Goal: Answer question/provide support: Answer question/provide support

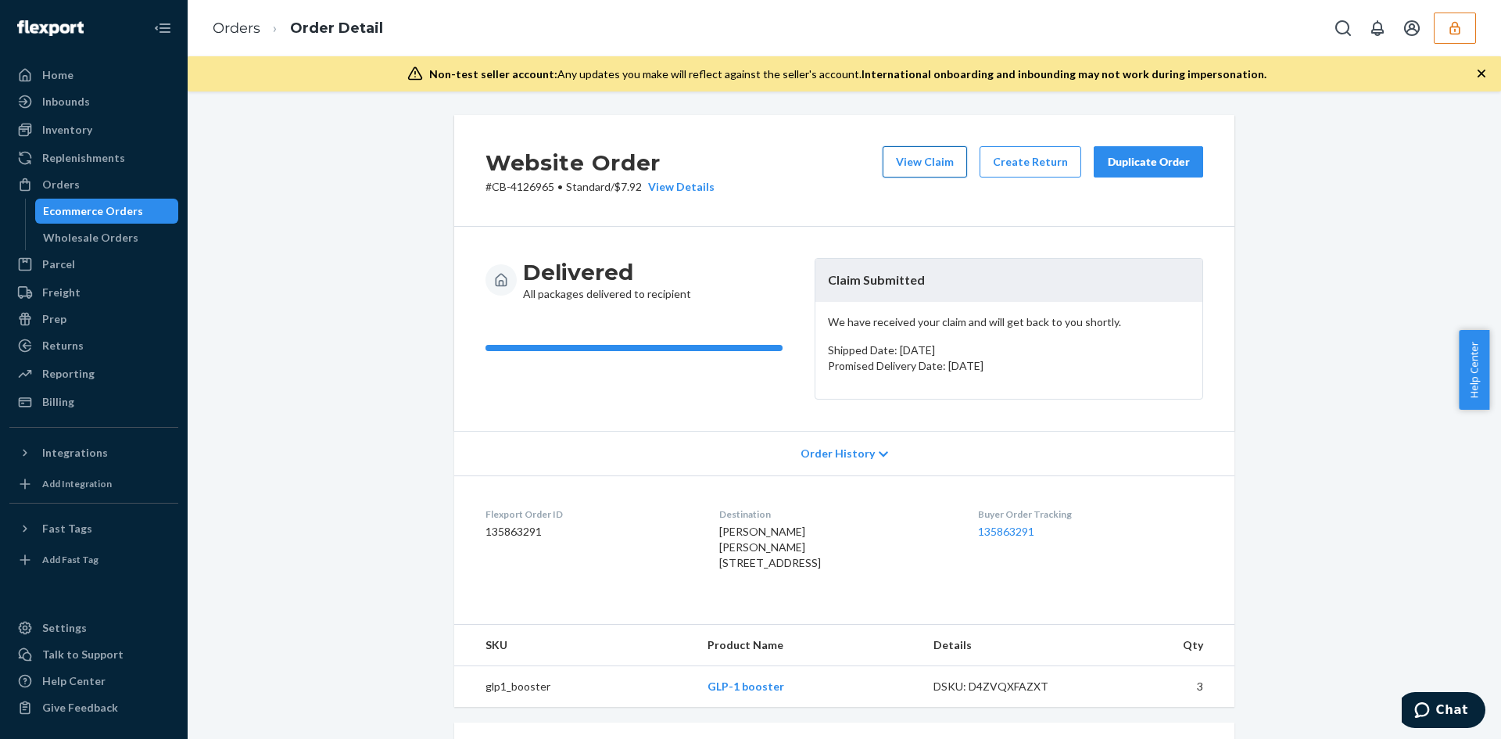
click at [901, 153] on button "View Claim" at bounding box center [925, 161] width 84 height 31
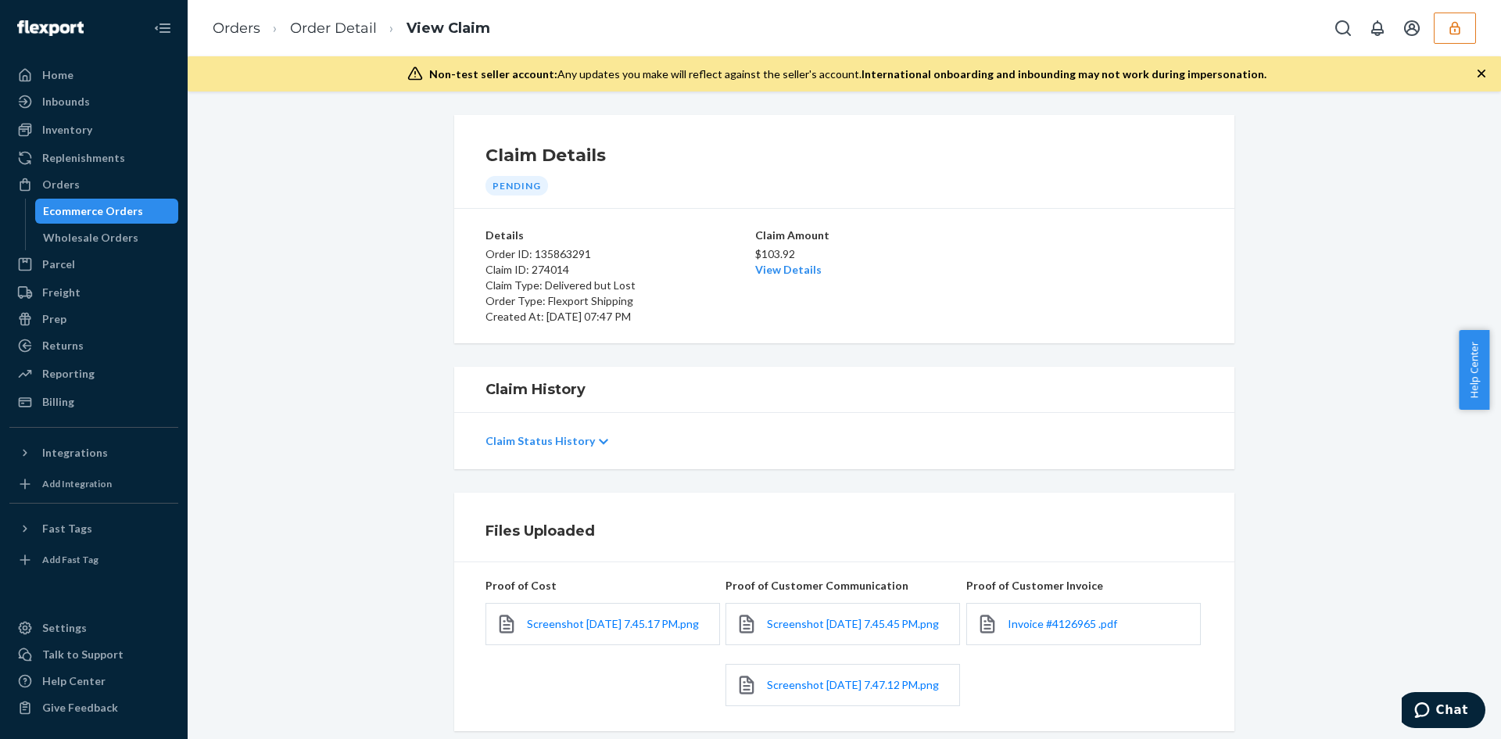
scroll to position [205, 0]
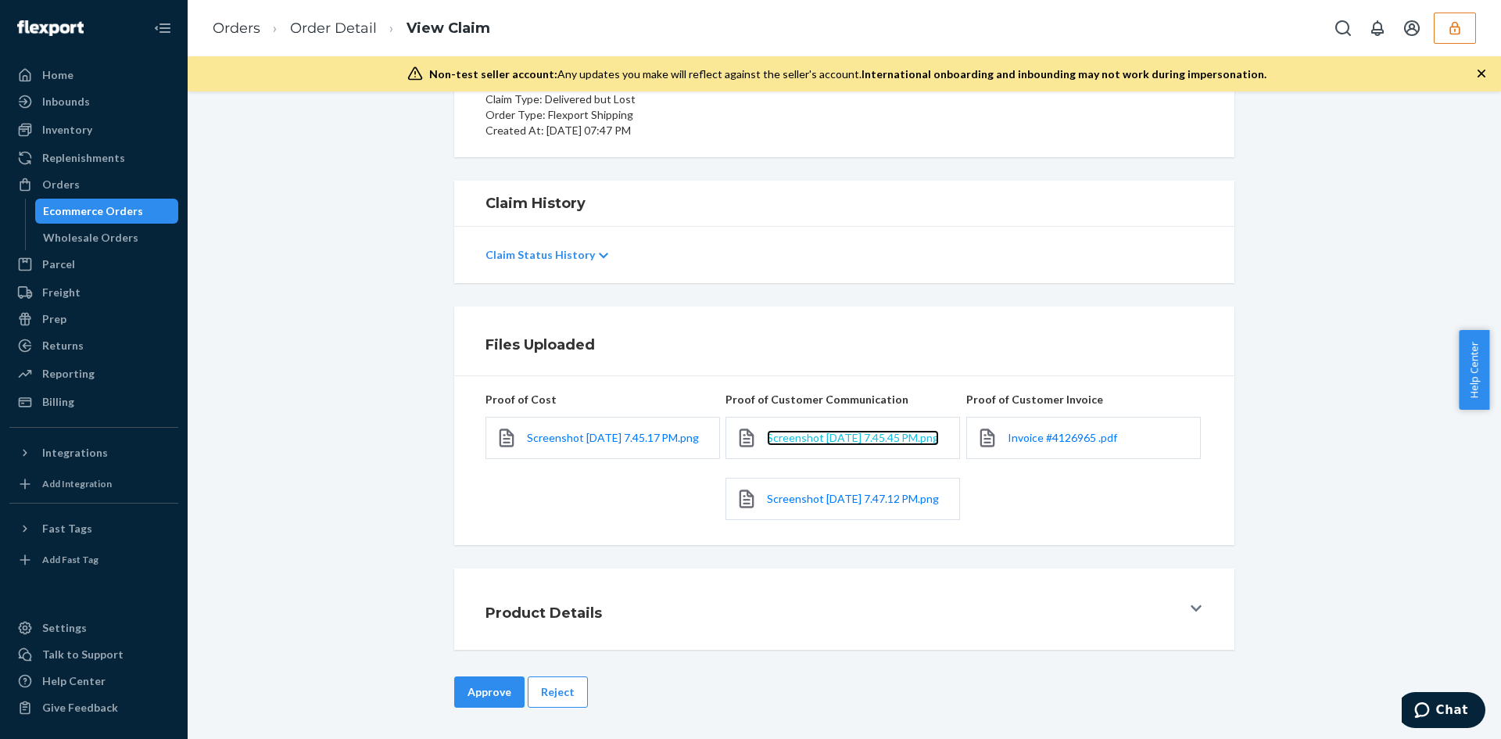
drag, startPoint x: 777, startPoint y: 420, endPoint x: 819, endPoint y: 437, distance: 45.6
click at [819, 437] on span "Screenshot [DATE] 7.45.45 PM.png" at bounding box center [853, 437] width 172 height 13
click at [796, 511] on div "Screenshot [DATE] 7.47.12 PM.png" at bounding box center [843, 499] width 235 height 42
drag, startPoint x: 796, startPoint y: 501, endPoint x: 771, endPoint y: 477, distance: 34.8
click at [795, 500] on span "Screenshot [DATE] 7.47.12 PM.png" at bounding box center [853, 498] width 172 height 13
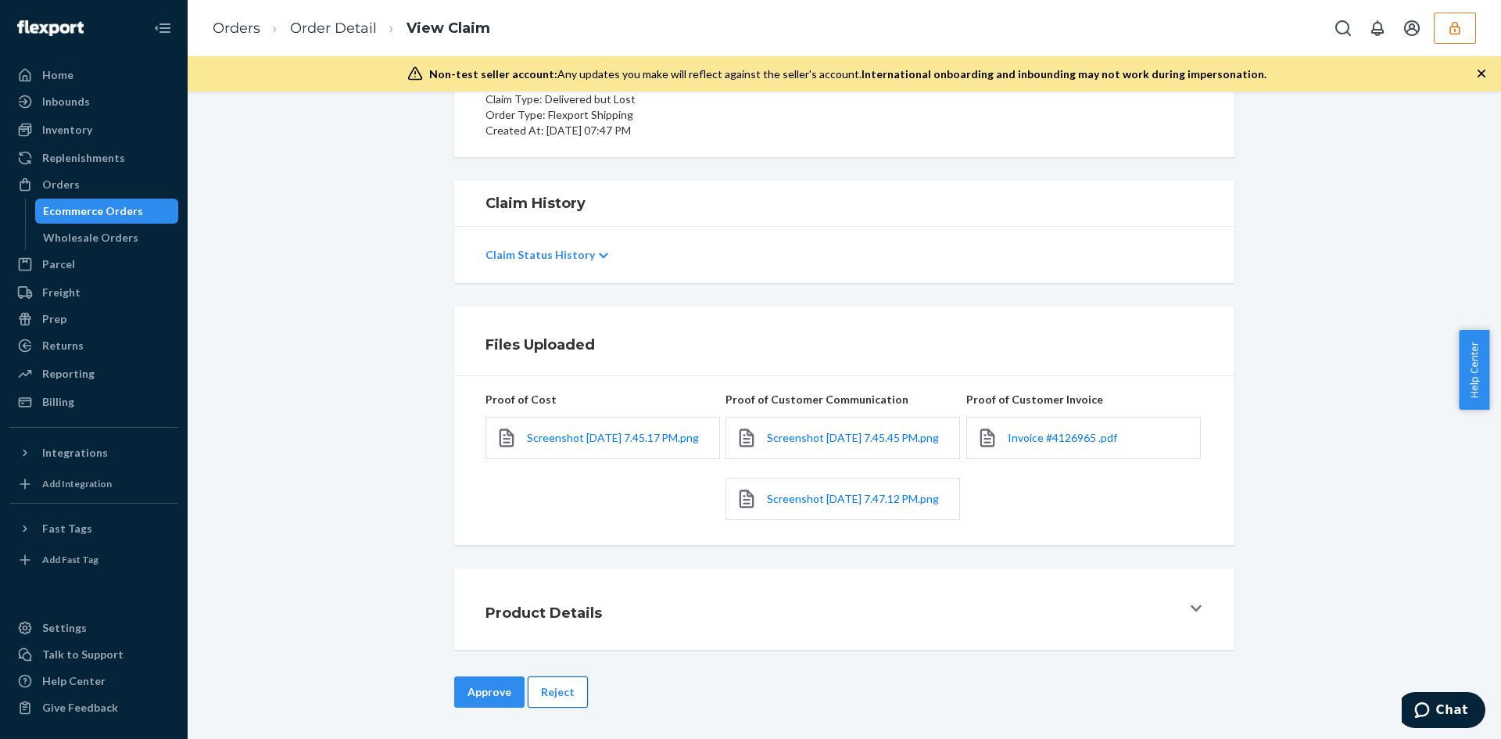
click at [554, 687] on button "Reject" at bounding box center [558, 691] width 60 height 31
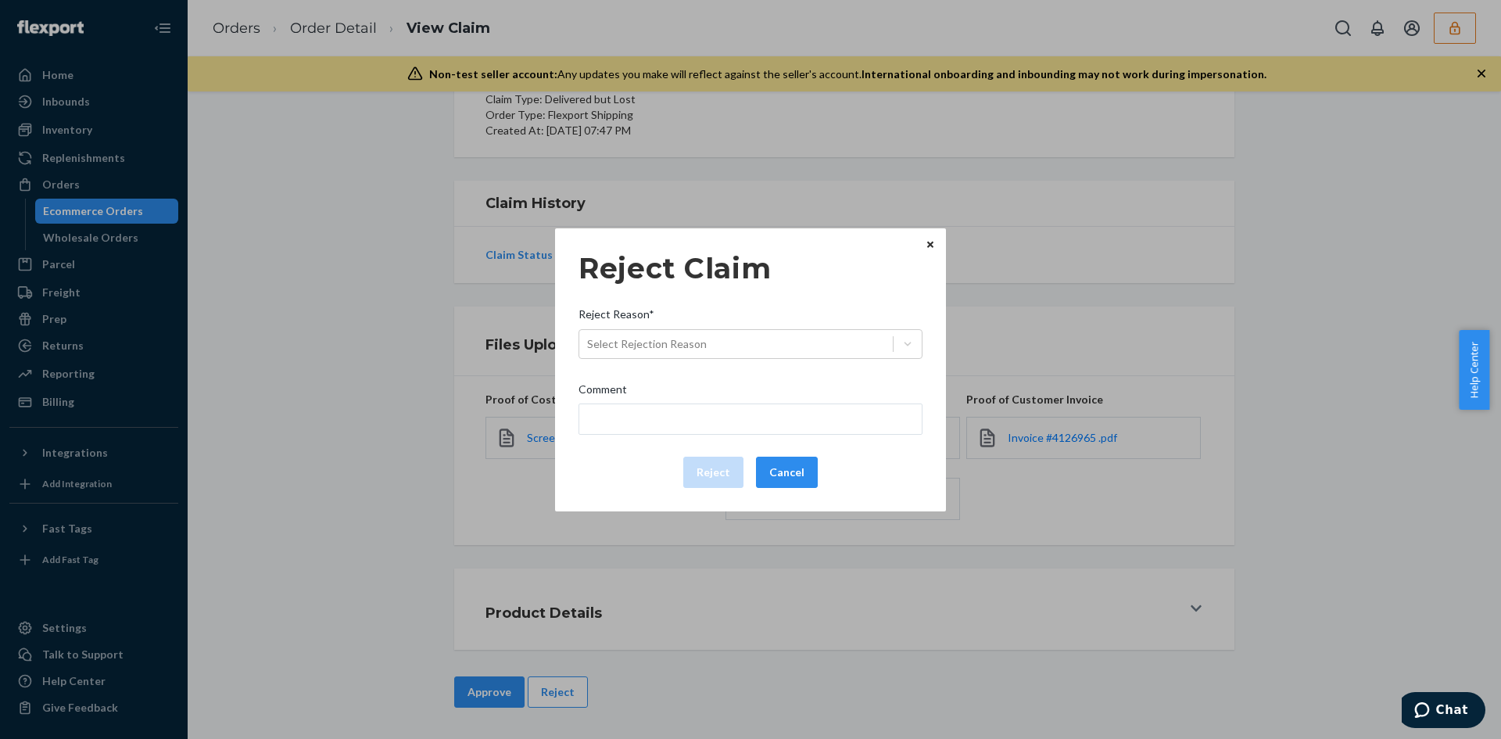
drag, startPoint x: 663, startPoint y: 429, endPoint x: 669, endPoint y: 396, distance: 33.3
click at [667, 403] on div "Reject Claim Reject Reason* Select Rejection Reason Comment Reject Cancel" at bounding box center [751, 370] width 344 height 249
drag, startPoint x: 675, startPoint y: 365, endPoint x: 677, endPoint y: 346, distance: 18.9
click at [675, 353] on div "Reject Claim Reject Reason* Select Rejection Reason Comment Reject Cancel" at bounding box center [751, 370] width 344 height 249
click at [680, 341] on div "Select Rejection Reason" at bounding box center [647, 344] width 120 height 16
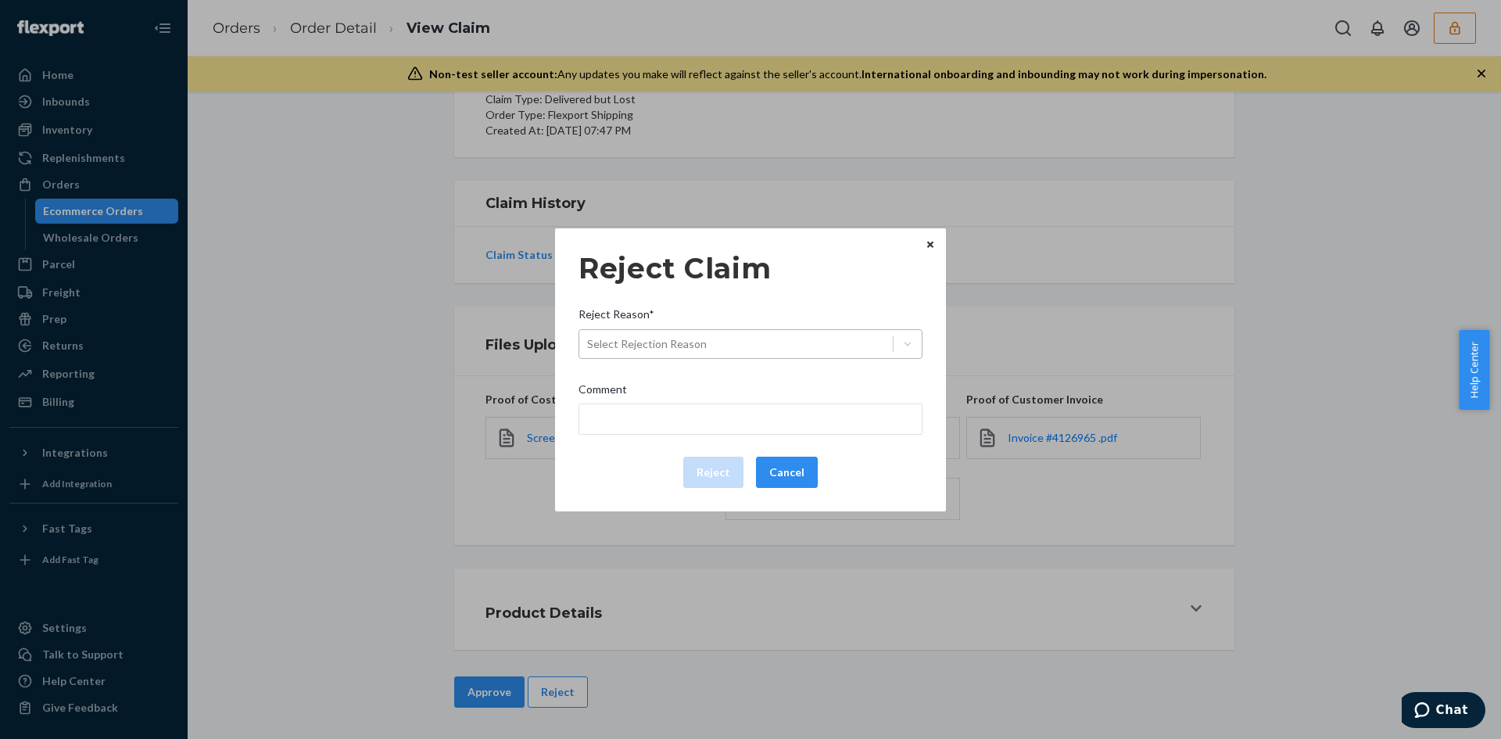
click at [589, 341] on input "Reject Reason* Select Rejection Reason" at bounding box center [588, 344] width 2 height 16
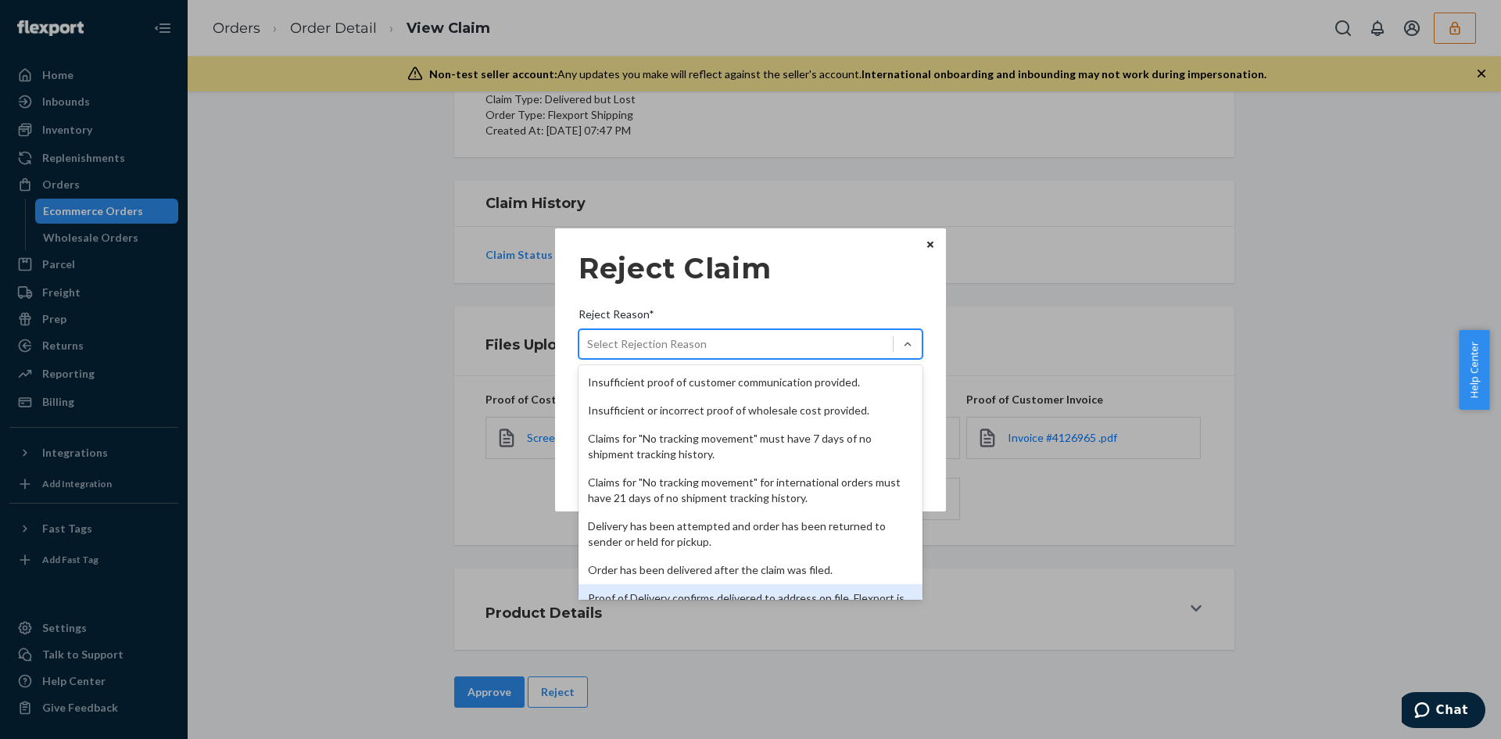
scroll to position [203, 0]
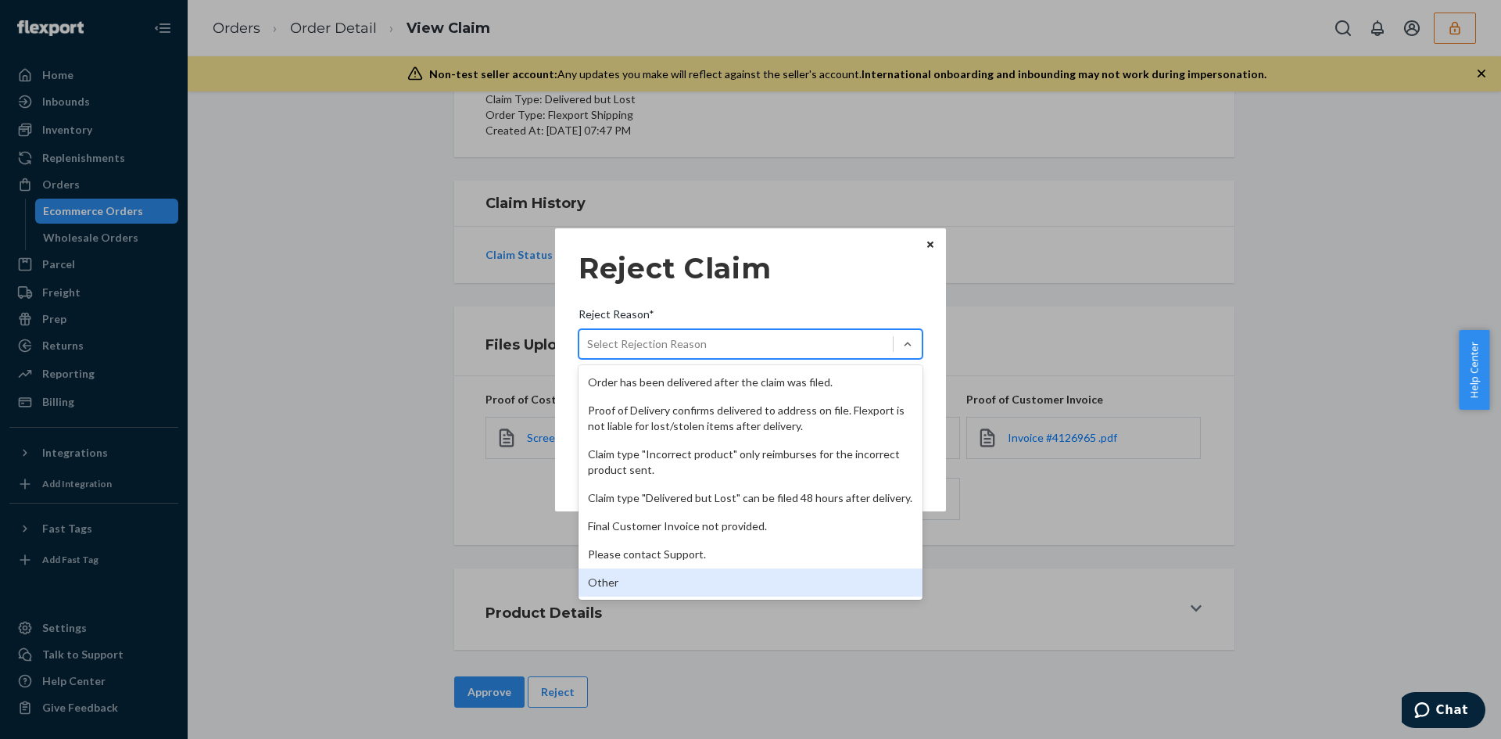
click at [661, 568] on div "Other" at bounding box center [751, 582] width 344 height 28
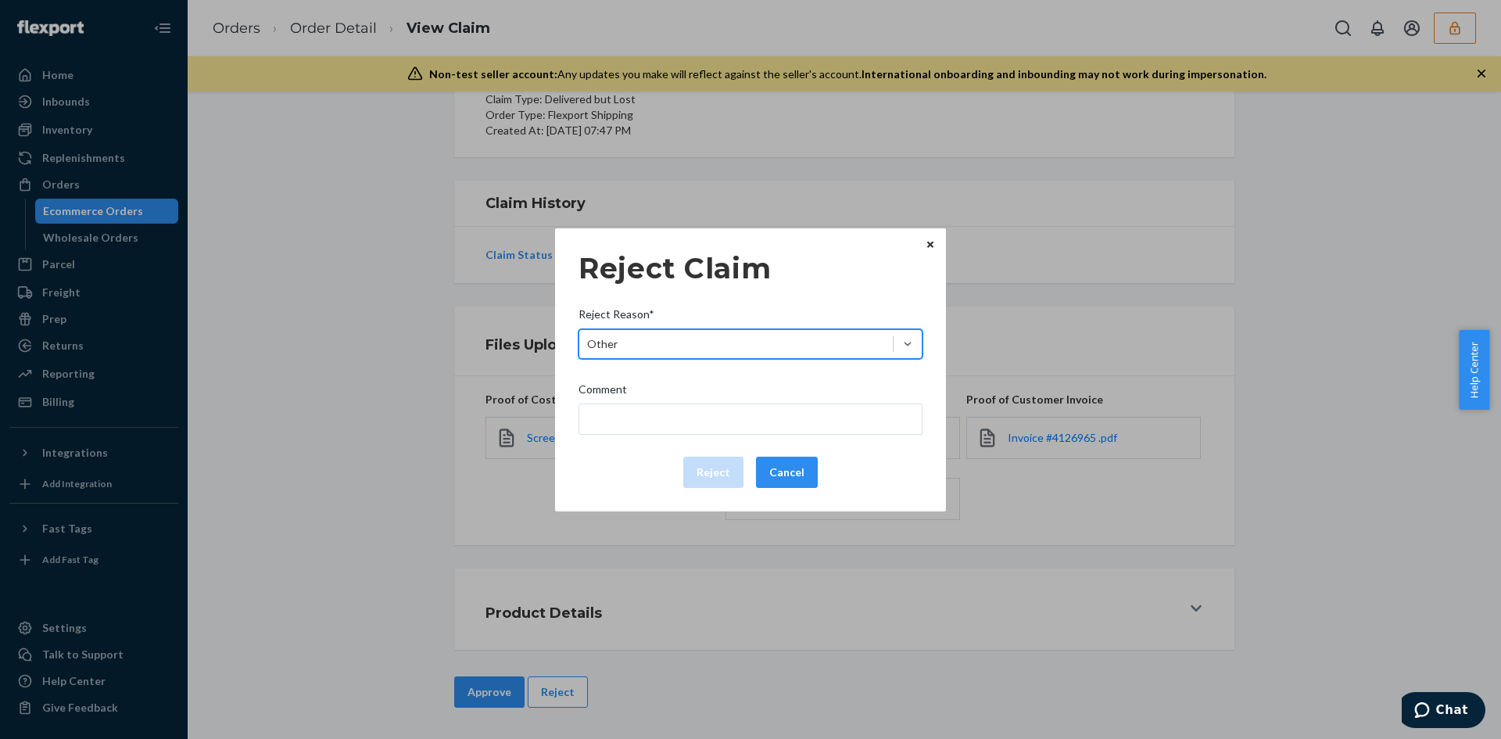
click at [640, 435] on div "Reject Claim Reject Reason* option Other, selected. 0 results available. Select…" at bounding box center [751, 370] width 344 height 249
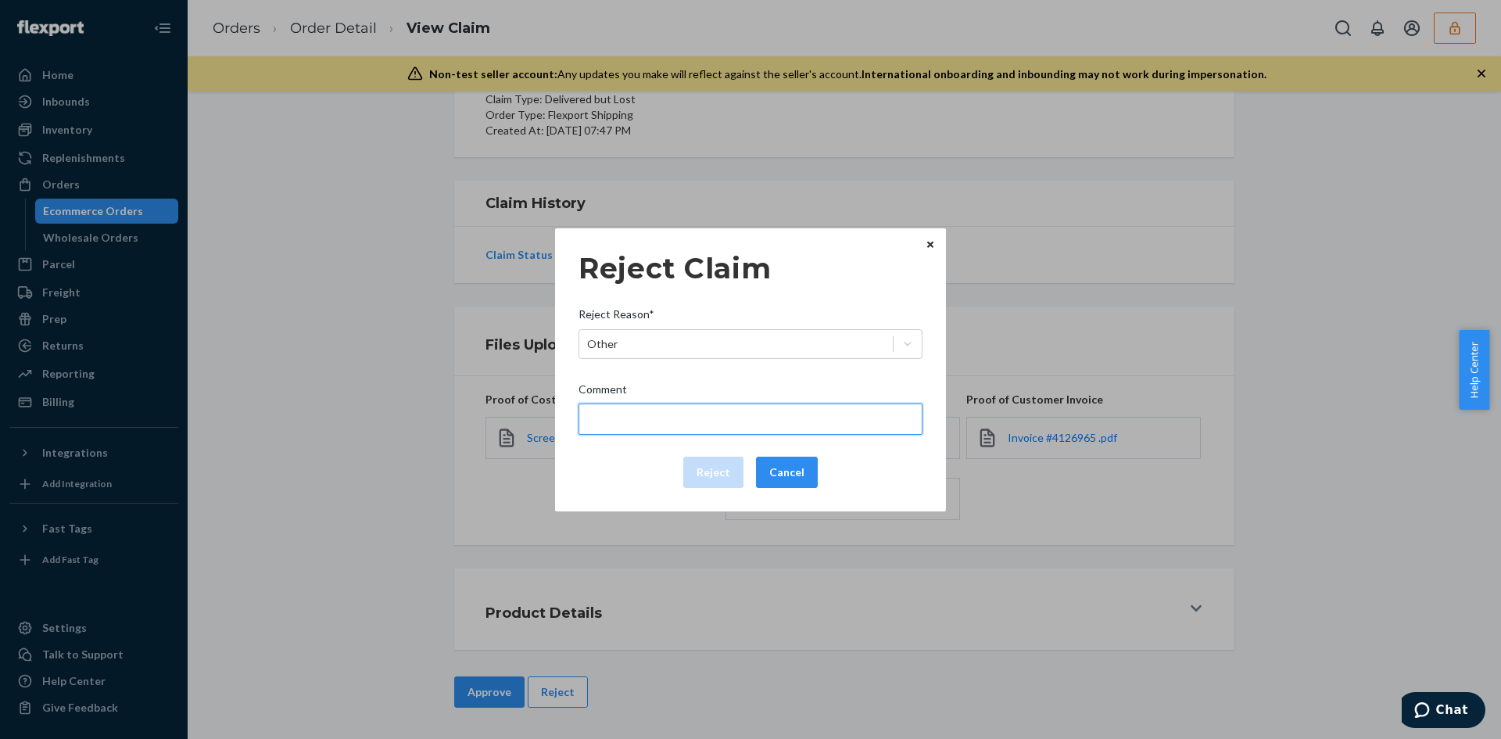
click at [636, 425] on input "Comment" at bounding box center [751, 418] width 344 height 31
type input "The package was confirmed to be delivered at the right location and flexport is…"
drag, startPoint x: 704, startPoint y: 465, endPoint x: 660, endPoint y: 454, distance: 45.3
click at [701, 464] on button "Reject" at bounding box center [713, 472] width 60 height 31
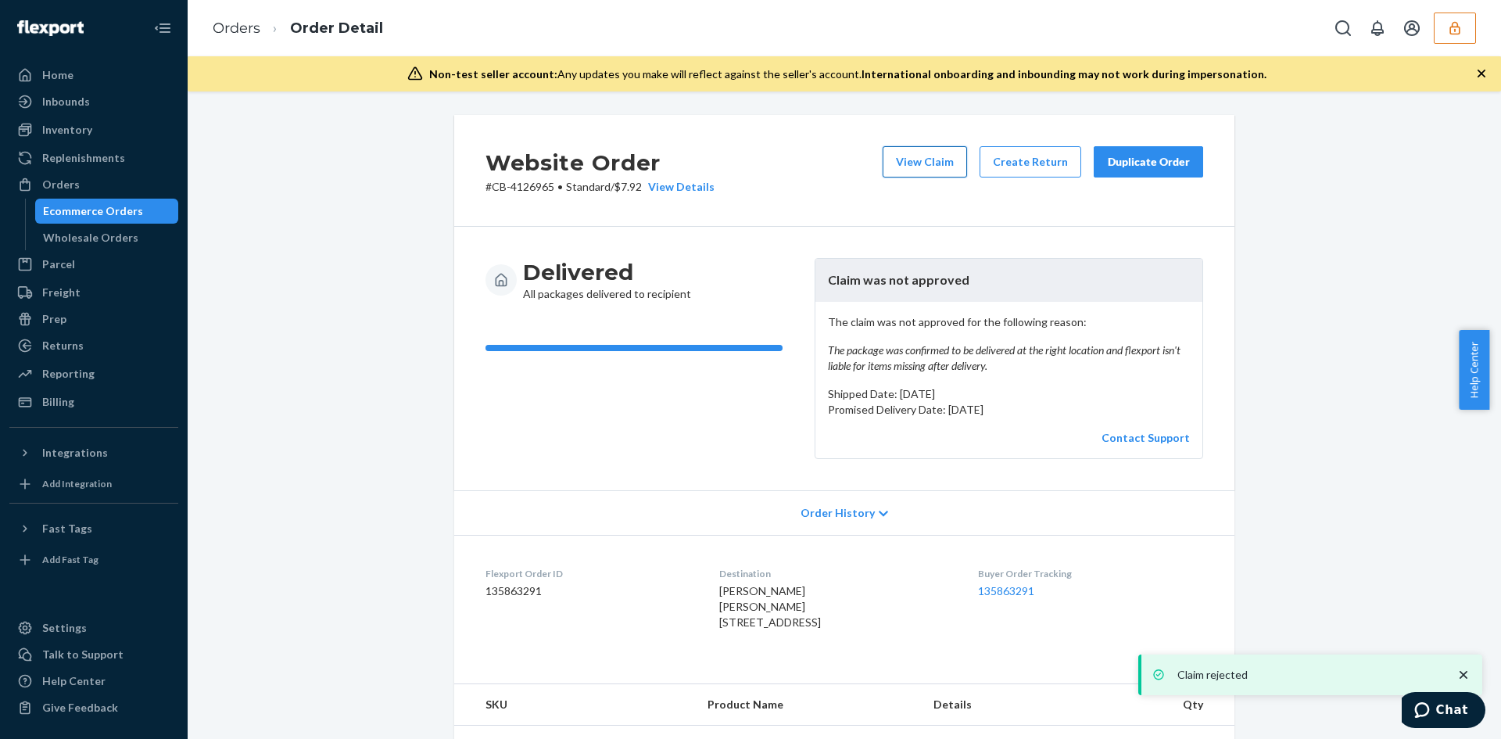
click at [907, 149] on button "View Claim" at bounding box center [925, 161] width 84 height 31
